Goal: Navigation & Orientation: Understand site structure

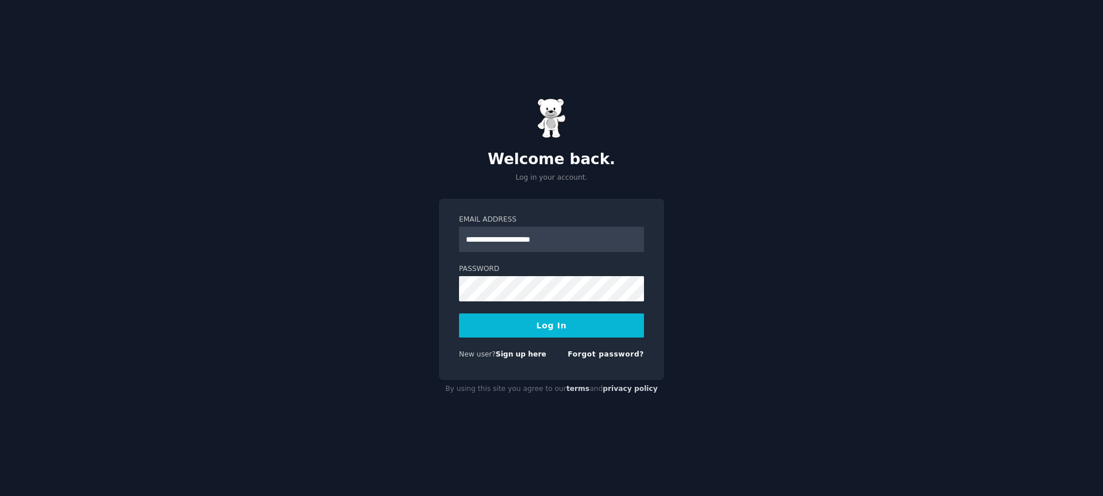
type input "**********"
click at [545, 336] on button "Log In" at bounding box center [551, 326] width 185 height 24
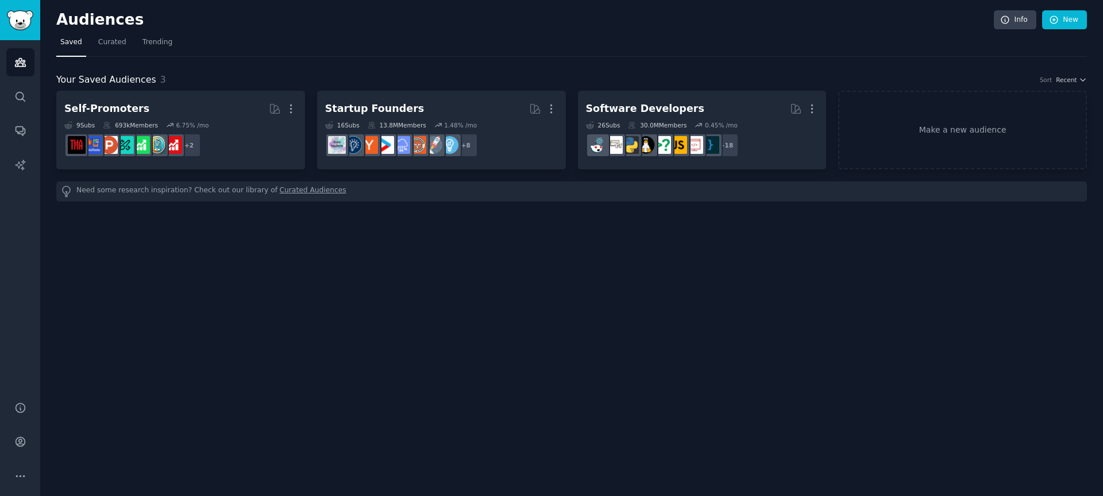
click at [566, 311] on div "Audiences Info New Saved Curated Trending Your Saved Audiences 3 Sort Recent Se…" at bounding box center [571, 248] width 1063 height 496
click at [26, 139] on link "Conversations" at bounding box center [20, 131] width 28 height 28
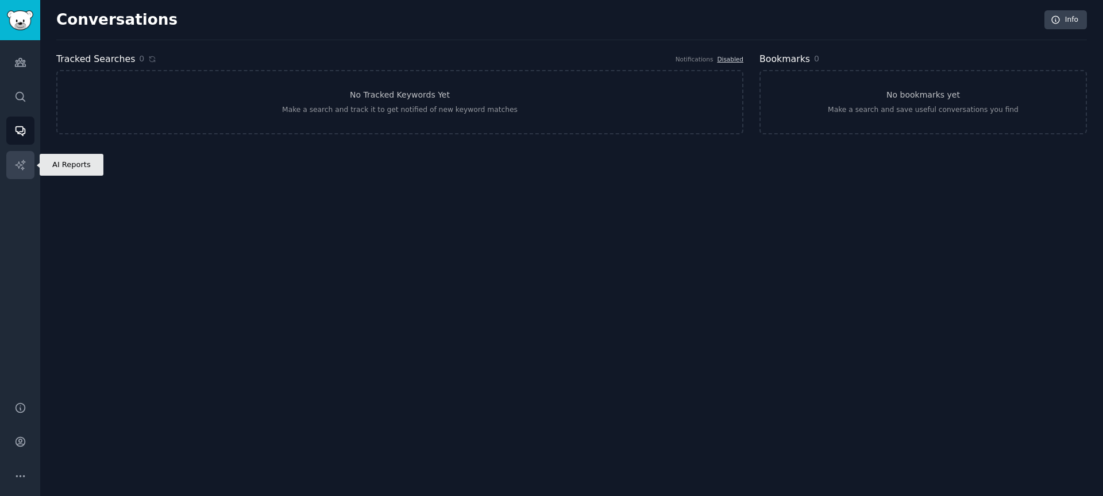
click at [23, 166] on icon "Sidebar" at bounding box center [20, 165] width 12 height 12
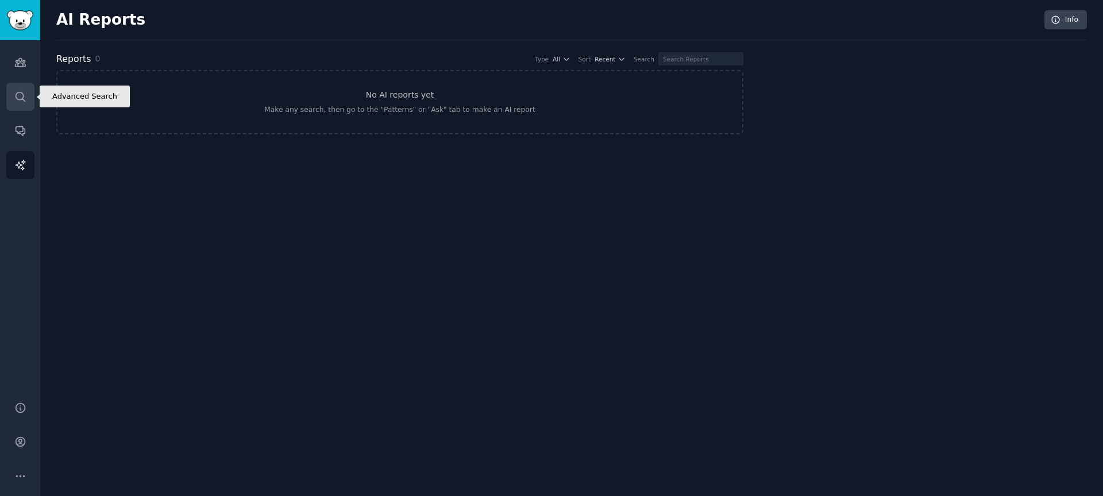
click at [29, 94] on link "Search" at bounding box center [20, 97] width 28 height 28
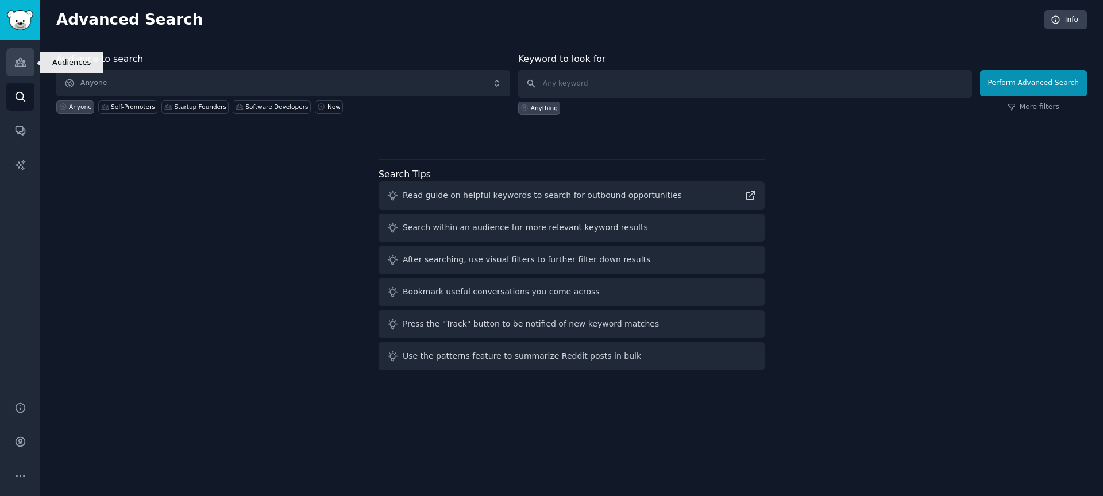
click at [19, 63] on icon "Sidebar" at bounding box center [20, 63] width 10 height 8
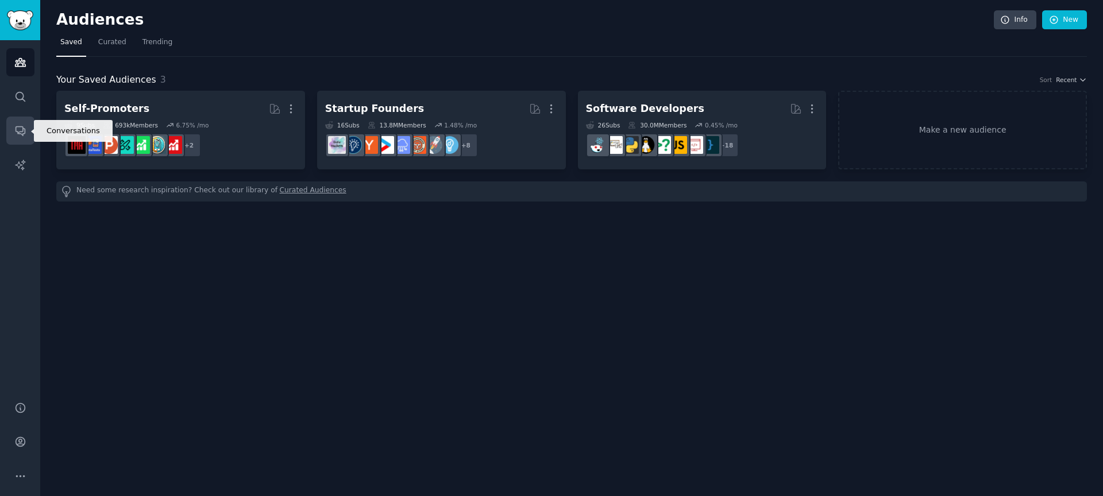
click at [13, 121] on link "Conversations" at bounding box center [20, 131] width 28 height 28
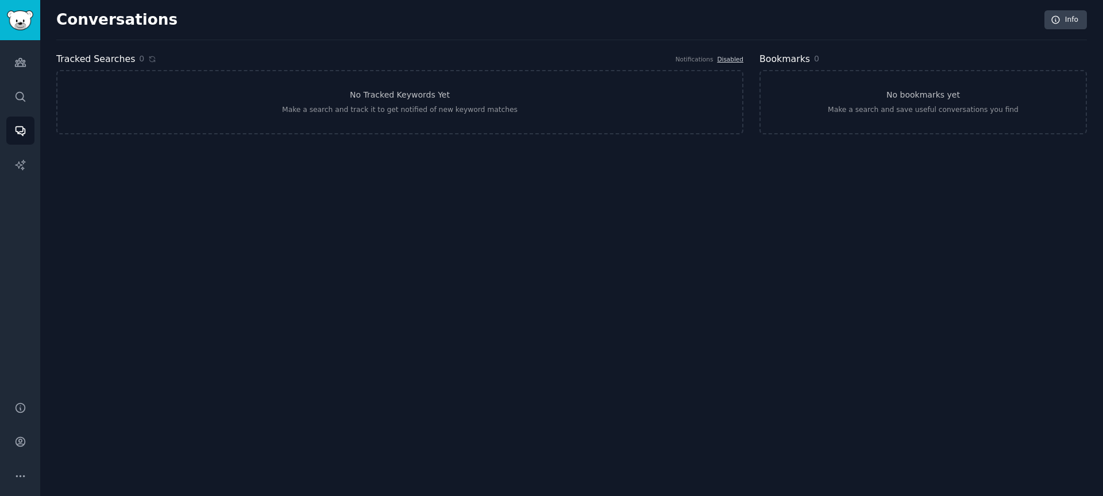
click at [20, 193] on div "Audiences Search Conversations AI Reports" at bounding box center [20, 214] width 40 height 348
click at [12, 180] on div "Audiences Search Conversations AI Reports" at bounding box center [20, 214] width 40 height 348
click at [25, 176] on link "AI Reports" at bounding box center [20, 165] width 28 height 28
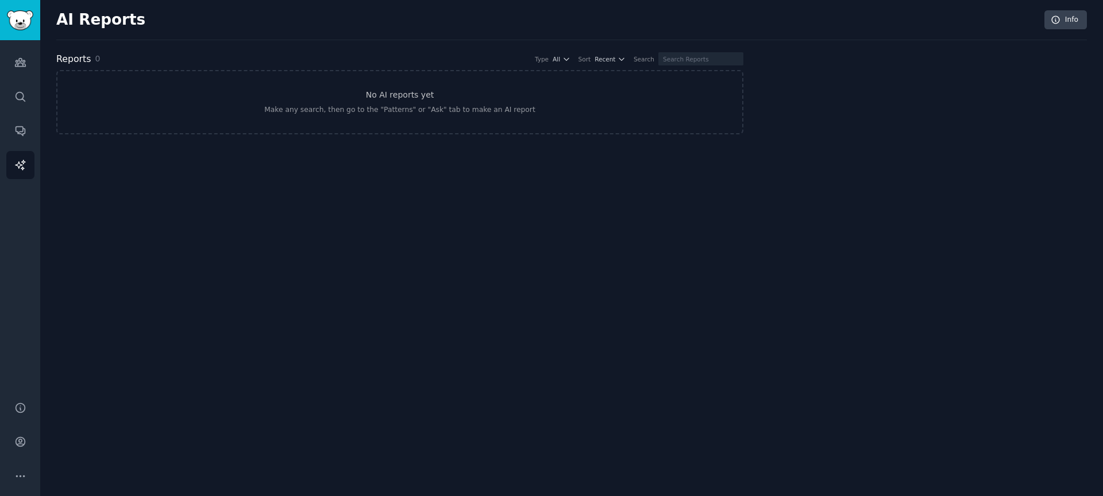
click at [497, 179] on div "AI Reports Info Reports 0 Type All Sort Recent Search No AI reports yet Make an…" at bounding box center [571, 248] width 1063 height 496
click at [11, 70] on link "Audiences" at bounding box center [20, 62] width 28 height 28
